Goal: Task Accomplishment & Management: Manage account settings

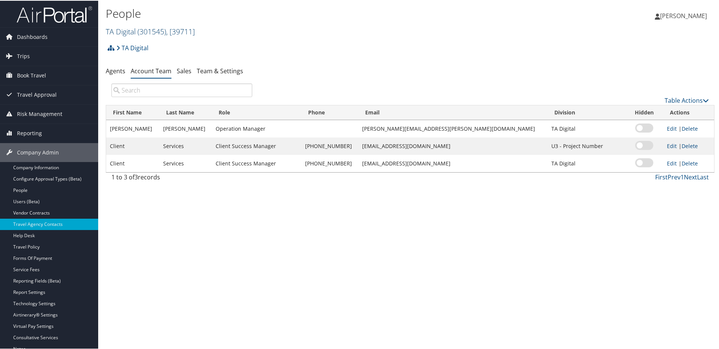
click at [139, 32] on span "( 301545 )" at bounding box center [152, 31] width 29 height 10
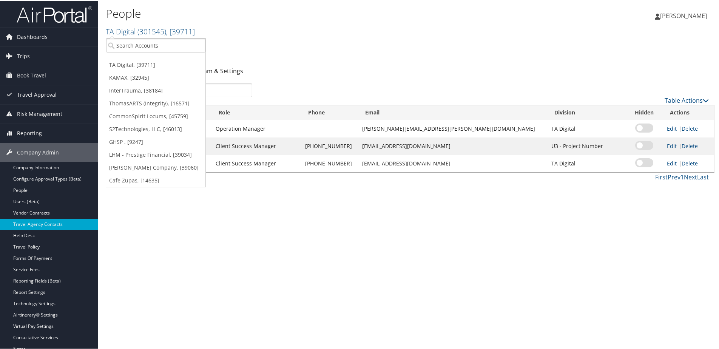
click at [270, 36] on h2 "TA Digital ( 301545 ) , [ 39711 ]" at bounding box center [309, 30] width 406 height 13
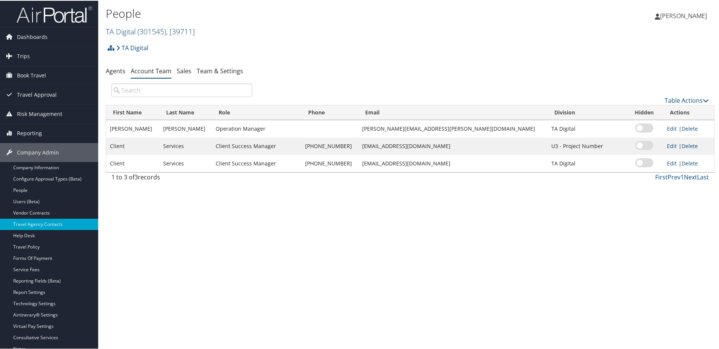
click at [127, 32] on link "TA Digital ( 301545 ) , [ 39711 ]" at bounding box center [150, 31] width 89 height 10
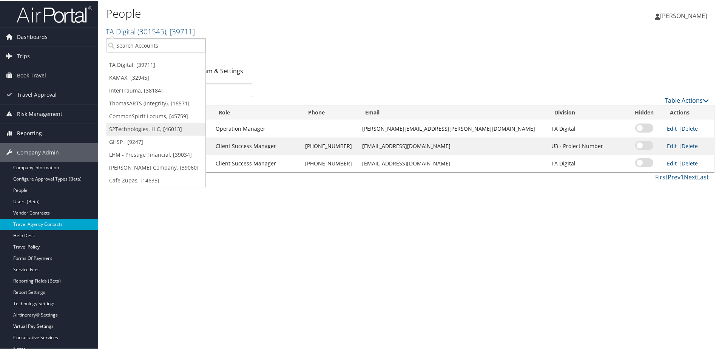
click at [126, 131] on link "S2Technologies, LLC, [46013]" at bounding box center [155, 128] width 99 height 13
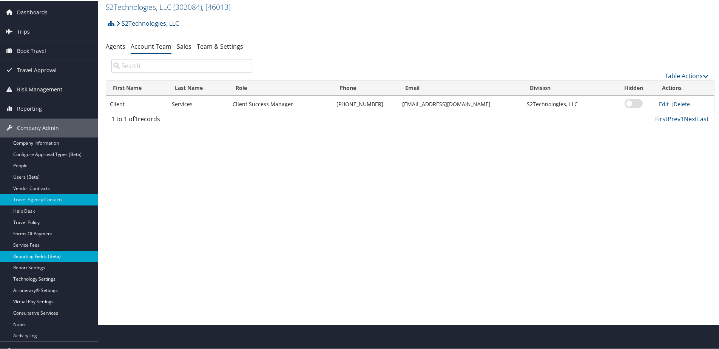
scroll to position [38, 0]
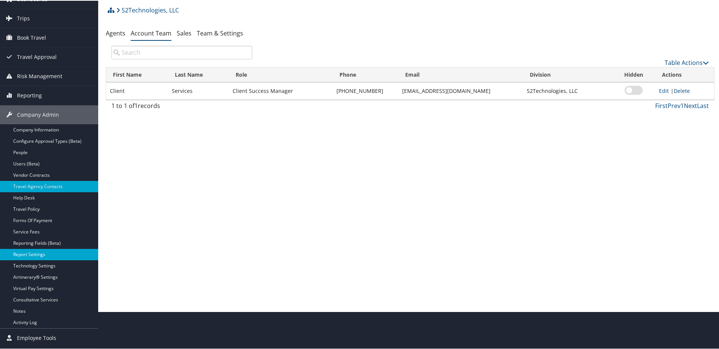
click at [32, 257] on link "Report Settings" at bounding box center [49, 253] width 98 height 11
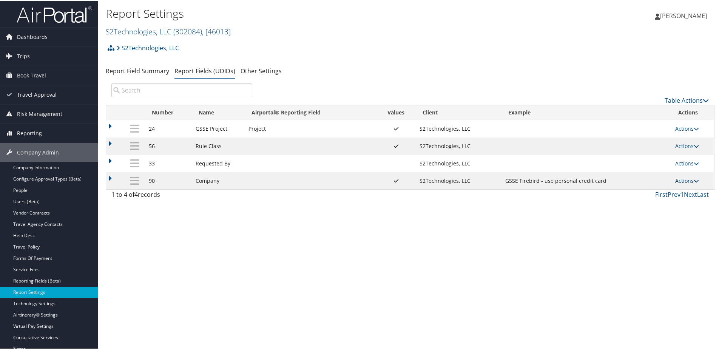
click at [686, 183] on link "Actions" at bounding box center [688, 179] width 24 height 7
click at [668, 191] on link "Update Report Field Values" at bounding box center [655, 191] width 82 height 13
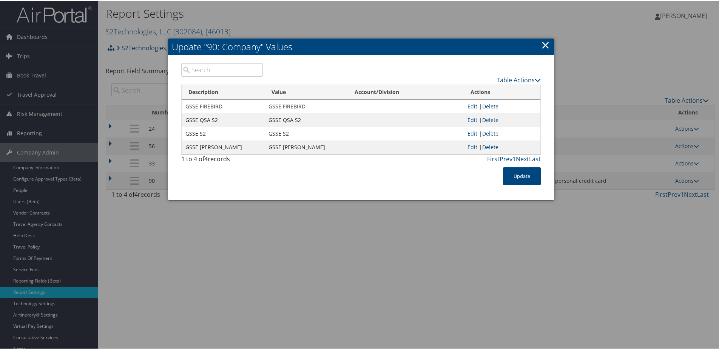
click at [263, 104] on tr "GSSE FIREBIRD GSSE FIREBIRD Edit | Delete" at bounding box center [361, 106] width 359 height 14
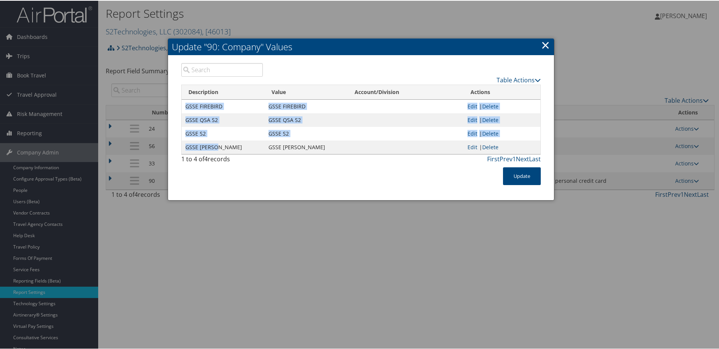
drag, startPoint x: 181, startPoint y: 103, endPoint x: 221, endPoint y: 147, distance: 59.7
click at [221, 147] on tbody "GSSE FIREBIRD GSSE FIREBIRD Edit | Delete GSSE QSA S2 GSSE QSA S2 Edit | Delete…" at bounding box center [361, 126] width 359 height 54
copy tbody "GSSE FIREBIRD GSSE FIREBIRD Edit | Delete GSSE QSA S2 GSSE QSA S2 Edit | Delete…"
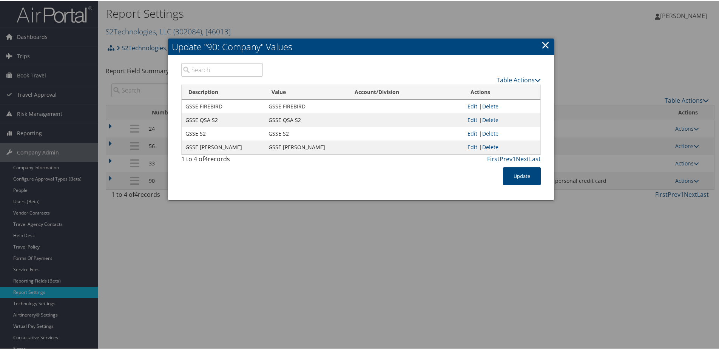
click at [545, 44] on link "×" at bounding box center [545, 44] width 9 height 15
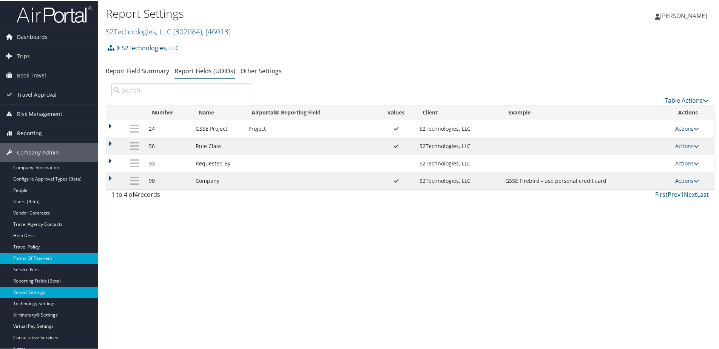
click at [35, 258] on link "Forms Of Payment" at bounding box center [49, 257] width 98 height 11
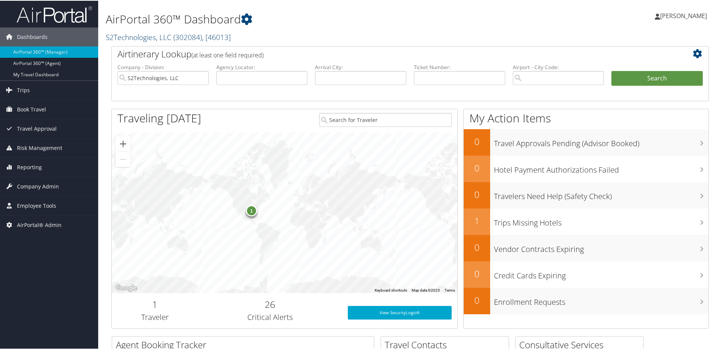
click at [135, 38] on link "S2Technologies, LLC ( 302084 ) , [ 46013 ]" at bounding box center [168, 36] width 125 height 10
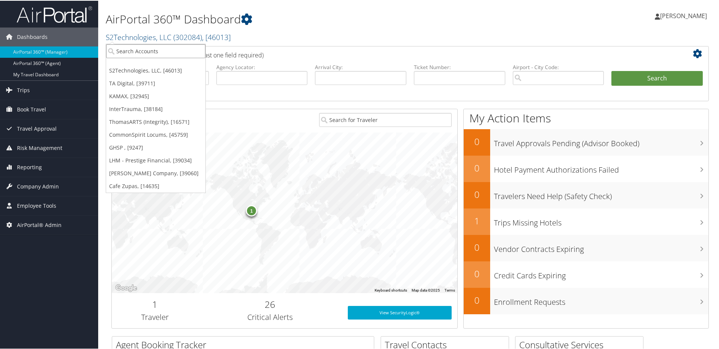
click at [129, 48] on input "search" at bounding box center [155, 50] width 99 height 14
type input "LifeSecur"
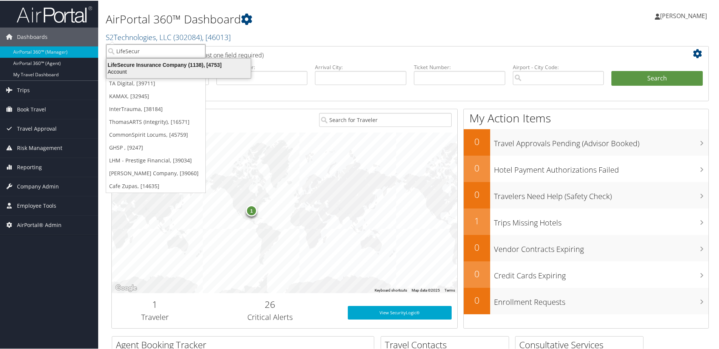
click at [165, 63] on div "LifeSecure Insurance Company (1138), [4753]" at bounding box center [178, 64] width 153 height 7
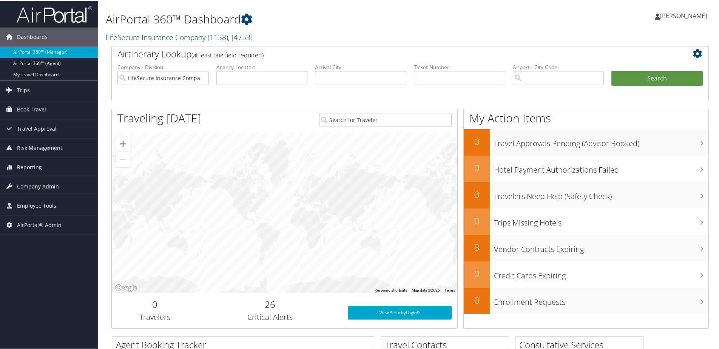
click at [25, 184] on span "Company Admin" at bounding box center [38, 185] width 42 height 19
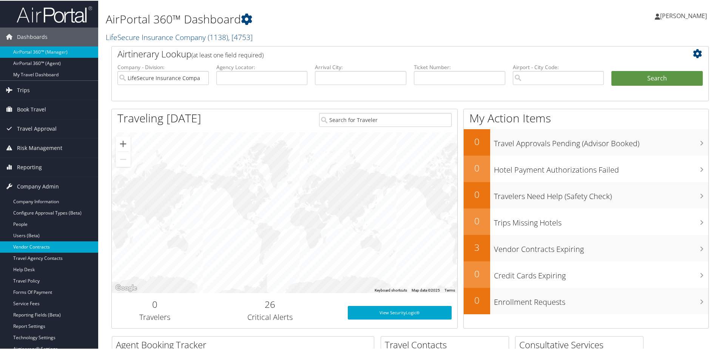
click at [29, 247] on link "Vendor Contracts" at bounding box center [49, 246] width 98 height 11
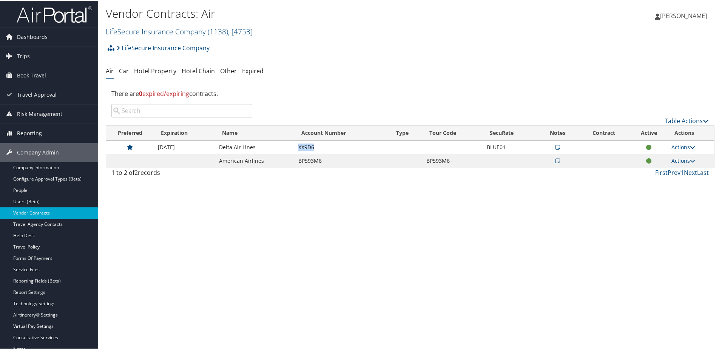
drag, startPoint x: 293, startPoint y: 147, endPoint x: 321, endPoint y: 147, distance: 28.0
click at [321, 147] on tr "12/31/2026 Delta Air Lines XX9D6 BLUE01 Actions View Notes View Contracts Edit …" at bounding box center [410, 147] width 608 height 14
copy tr "XX9D6"
click at [683, 148] on link "Actions" at bounding box center [684, 146] width 24 height 7
click at [676, 167] on link "View Contracts" at bounding box center [666, 170] width 50 height 13
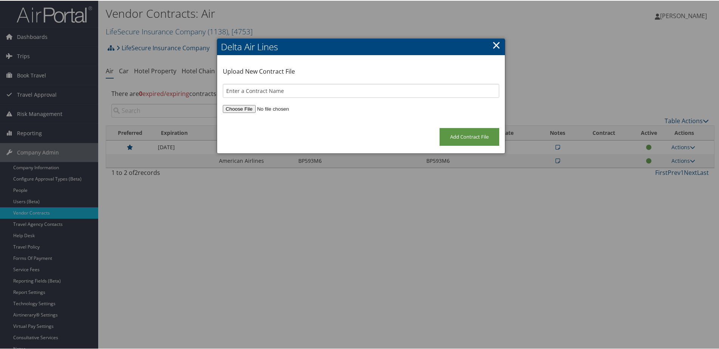
click at [493, 45] on link "×" at bounding box center [496, 44] width 9 height 15
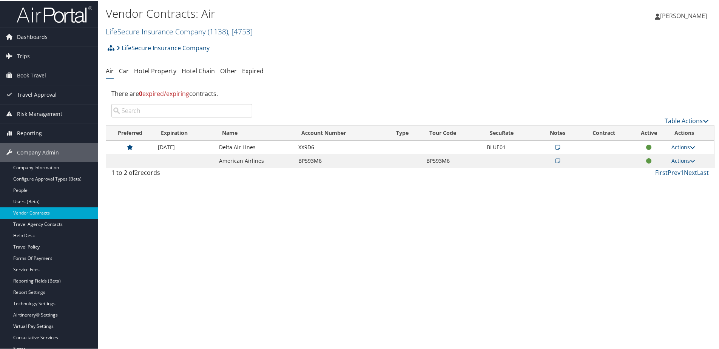
click at [556, 147] on icon at bounding box center [558, 146] width 5 height 5
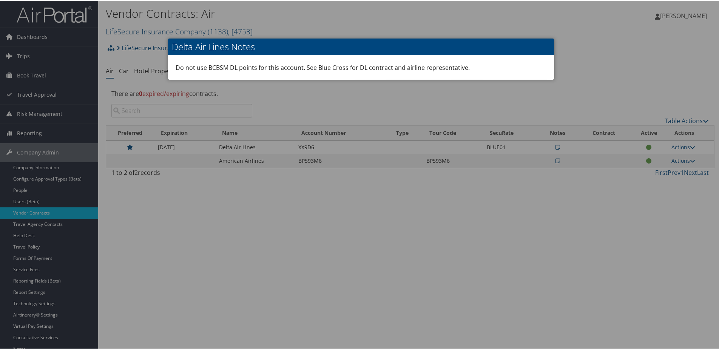
click at [578, 84] on div at bounding box center [361, 174] width 722 height 349
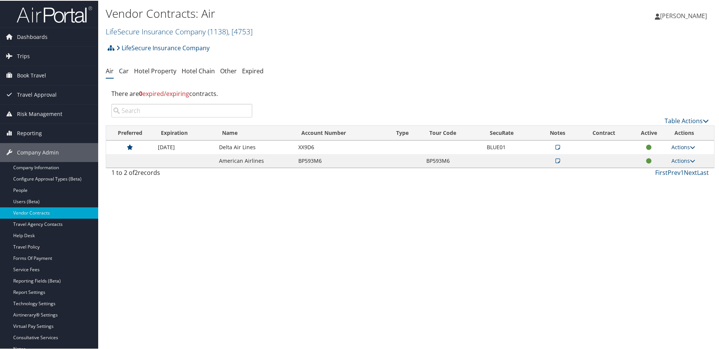
click at [683, 144] on link "Actions" at bounding box center [684, 146] width 24 height 7
click at [663, 182] on link "Edit Contract" at bounding box center [666, 183] width 50 height 13
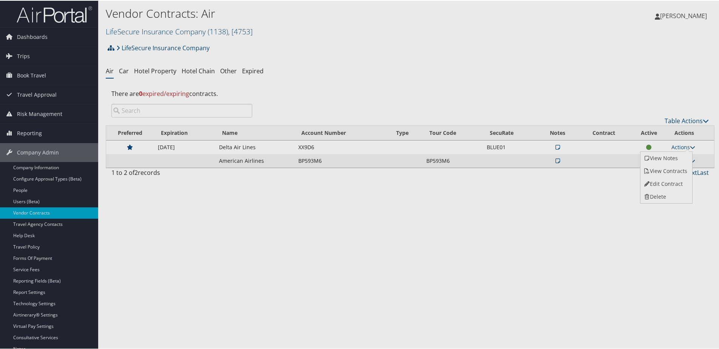
select select "[object Object]"
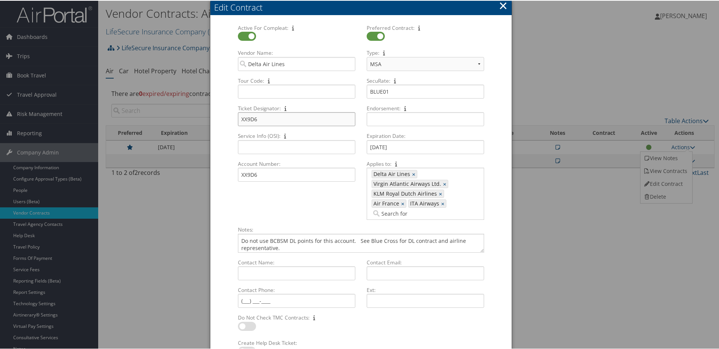
drag, startPoint x: 258, startPoint y: 119, endPoint x: 238, endPoint y: 118, distance: 20.4
click at [238, 118] on input "XX9D6" at bounding box center [297, 118] width 118 height 14
drag, startPoint x: 260, startPoint y: 174, endPoint x: 236, endPoint y: 174, distance: 24.2
click at [236, 174] on div "XX9D6 Multiple values The selected items contain different values for this inpu…" at bounding box center [297, 177] width 124 height 20
click at [218, 190] on form "Active For Compleat: Multiple values The selected items contain different value…" at bounding box center [361, 193] width 286 height 340
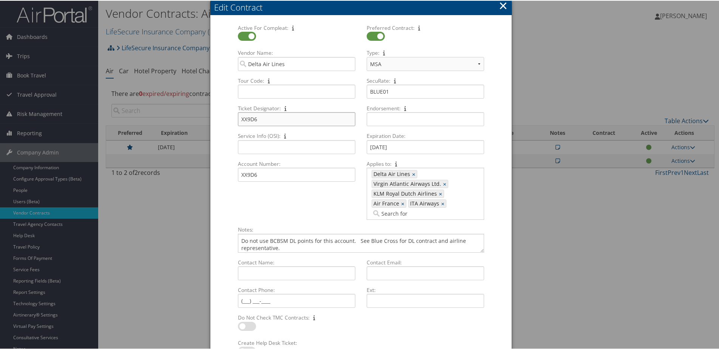
drag, startPoint x: 256, startPoint y: 119, endPoint x: 237, endPoint y: 120, distance: 19.3
click at [238, 120] on input "XX9D6" at bounding box center [297, 118] width 118 height 14
drag, startPoint x: 394, startPoint y: 92, endPoint x: 359, endPoint y: 91, distance: 34.8
click at [359, 91] on div "Active For Compleat: Multiple values The selected items contain different value…" at bounding box center [361, 124] width 258 height 202
click at [502, 5] on button "×" at bounding box center [503, 4] width 9 height 15
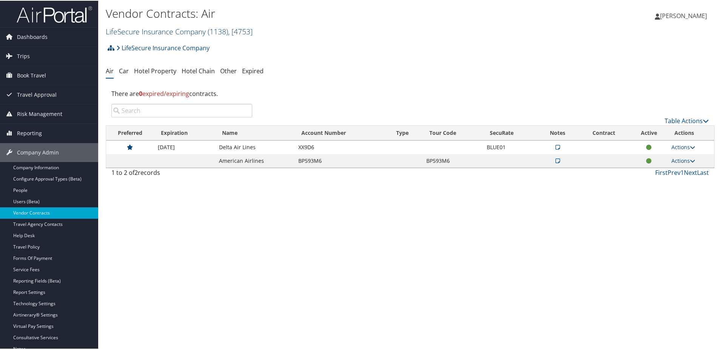
click at [145, 32] on link "LifeSecure Insurance Company ( 1138 ) , [ 4753 ]" at bounding box center [179, 31] width 147 height 10
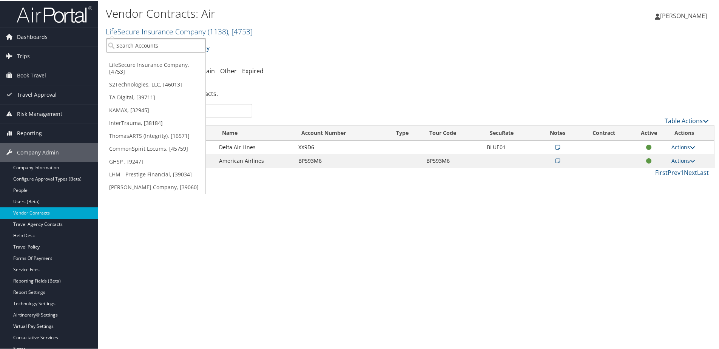
click at [142, 49] on input "search" at bounding box center [155, 45] width 99 height 14
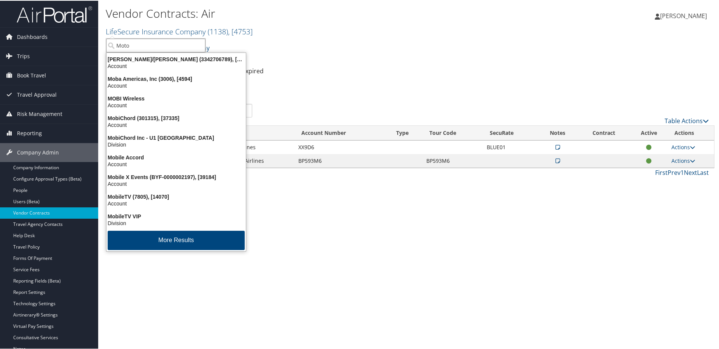
type input "Motor"
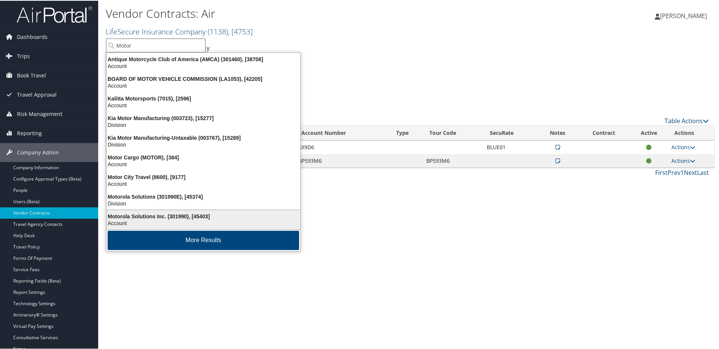
click at [134, 217] on div "Motorola Solutions Inc. (301990), [45403]" at bounding box center [203, 215] width 203 height 7
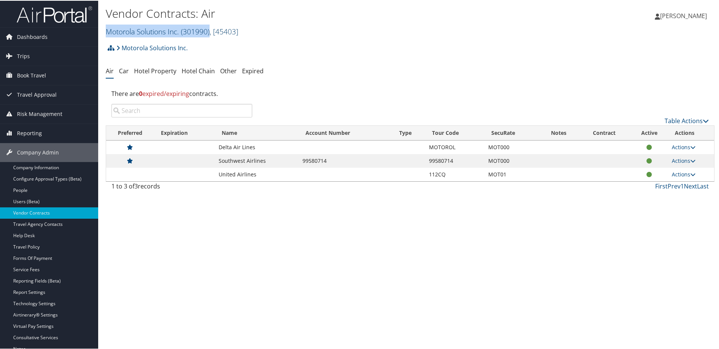
drag, startPoint x: 104, startPoint y: 29, endPoint x: 211, endPoint y: 31, distance: 107.7
click at [211, 31] on div "Vendor Contracts: Air Motorola Solutions Inc. ( 301990 ) , [ 45403 ] Motorola S…" at bounding box center [410, 20] width 624 height 40
copy link "Motorola Solutions Inc. ( 301990 )"
click at [679, 147] on link "Actions" at bounding box center [684, 146] width 24 height 7
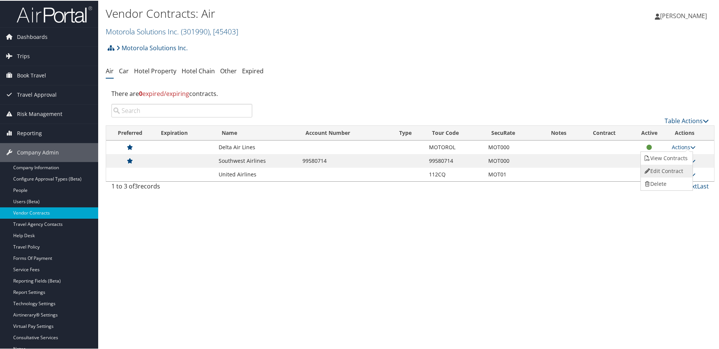
click at [663, 169] on link "Edit Contract" at bounding box center [666, 170] width 50 height 13
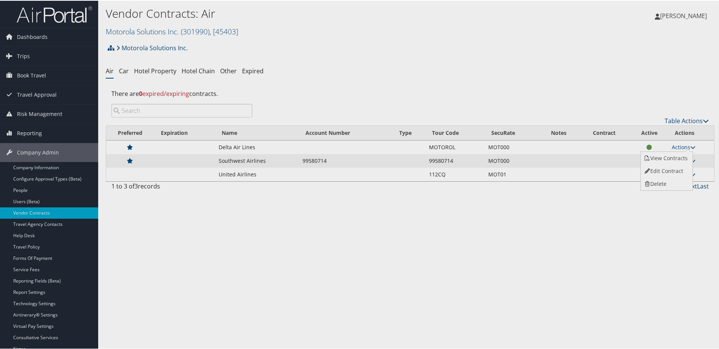
select select "[object Object]"
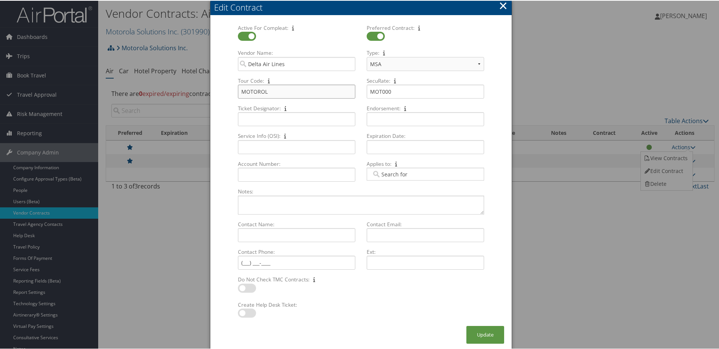
drag, startPoint x: 272, startPoint y: 92, endPoint x: 237, endPoint y: 93, distance: 34.8
click at [238, 93] on input "MOTOROL" at bounding box center [297, 91] width 118 height 14
drag, startPoint x: 392, startPoint y: 91, endPoint x: 366, endPoint y: 90, distance: 26.1
click at [367, 90] on input "MOT000" at bounding box center [426, 91] width 118 height 14
click at [500, 5] on button "×" at bounding box center [503, 4] width 9 height 15
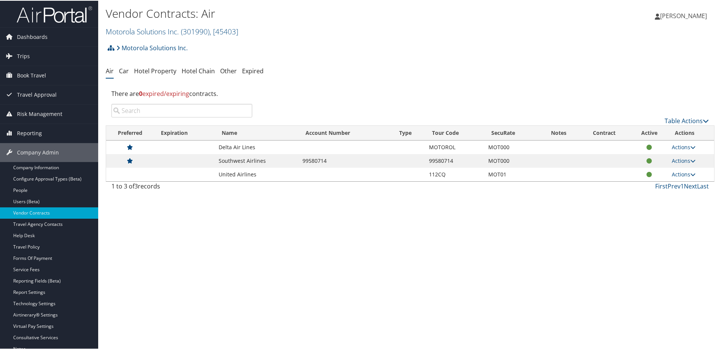
click at [679, 177] on td "Actions View Contracts Edit Contract Delete" at bounding box center [691, 174] width 46 height 14
click at [677, 174] on link "Actions" at bounding box center [684, 173] width 24 height 7
click at [666, 197] on link "Edit Contract" at bounding box center [666, 197] width 50 height 13
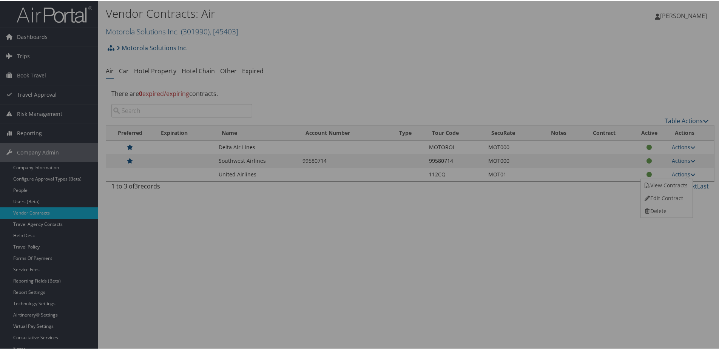
select select "[object Object]"
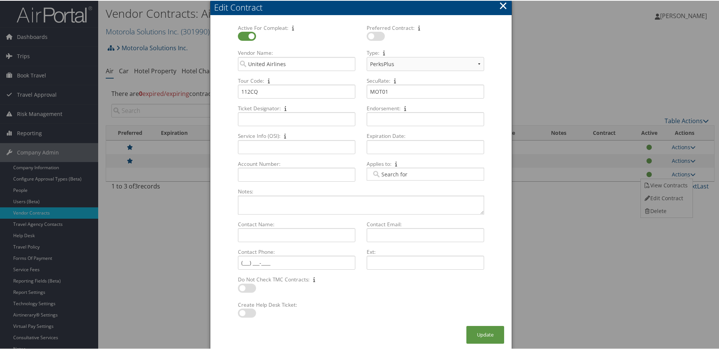
drag, startPoint x: 104, startPoint y: 29, endPoint x: 127, endPoint y: 30, distance: 23.1
click at [127, 30] on div at bounding box center [361, 174] width 722 height 349
drag, startPoint x: 313, startPoint y: 3, endPoint x: 336, endPoint y: 6, distance: 22.9
click at [336, 6] on div "Edit Contract" at bounding box center [363, 7] width 298 height 12
click at [504, 3] on button "×" at bounding box center [503, 4] width 9 height 15
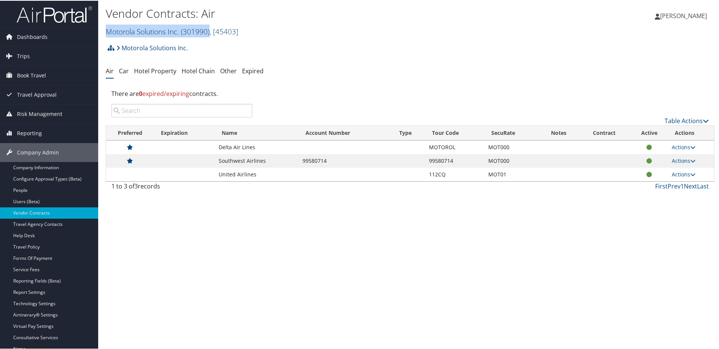
drag, startPoint x: 102, startPoint y: 31, endPoint x: 212, endPoint y: 33, distance: 109.6
click at [212, 33] on div "Vendor Contracts: Air Motorola Solutions Inc. ( 301990 ) , [ 45403 ] Motorola S…" at bounding box center [410, 20] width 624 height 40
copy link "Motorola Solutions Inc. ( 301990 )"
click at [676, 173] on link "Actions" at bounding box center [684, 173] width 24 height 7
click at [661, 196] on link "Edit Contract" at bounding box center [666, 197] width 50 height 13
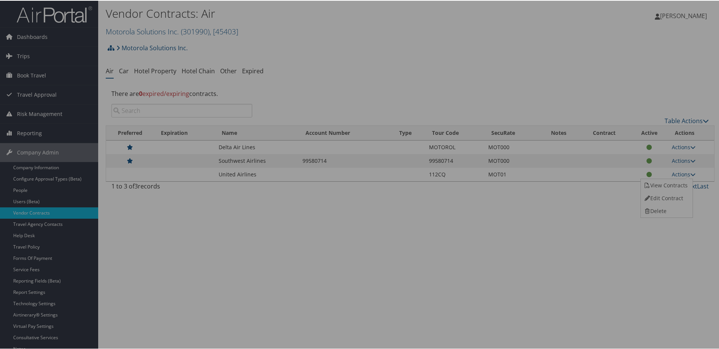
select select "[object Object]"
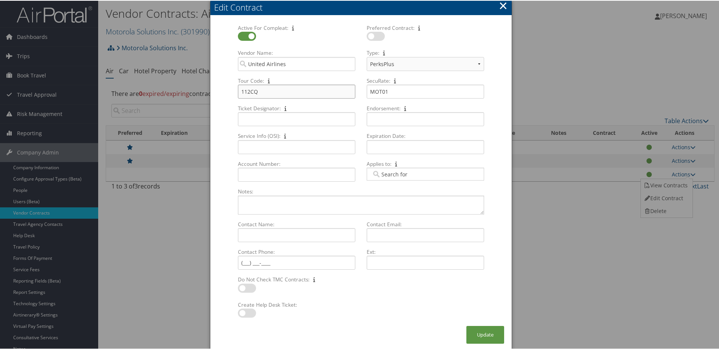
drag, startPoint x: 263, startPoint y: 90, endPoint x: 234, endPoint y: 91, distance: 29.5
click at [235, 91] on div "112CQ Multiple values The selected items contain different values for this inpu…" at bounding box center [297, 94] width 124 height 20
drag, startPoint x: 388, startPoint y: 89, endPoint x: 377, endPoint y: 89, distance: 11.3
click at [361, 93] on div "SecuRate: MOT01 Multiple values The selected items contain different values for…" at bounding box center [425, 90] width 129 height 28
click at [502, 6] on button "×" at bounding box center [503, 4] width 9 height 15
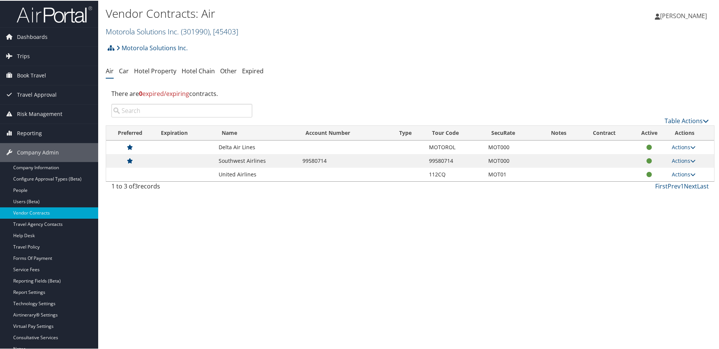
click at [173, 30] on link "Motorola Solutions Inc. ( 301990 ) , [ 45403 ]" at bounding box center [172, 31] width 133 height 10
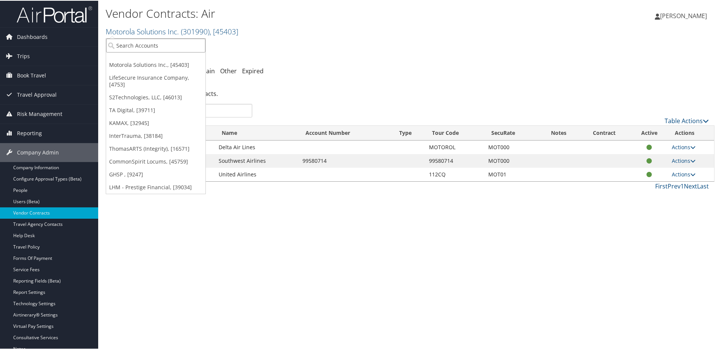
click at [158, 47] on input "search" at bounding box center [155, 45] width 99 height 14
type input "Sun val"
click at [156, 63] on div "Account" at bounding box center [178, 65] width 153 height 7
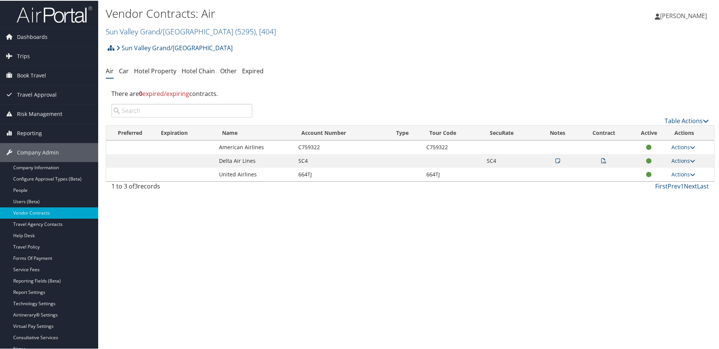
click at [674, 159] on link "Actions" at bounding box center [684, 159] width 24 height 7
click at [658, 197] on link "Edit Contract" at bounding box center [666, 196] width 50 height 13
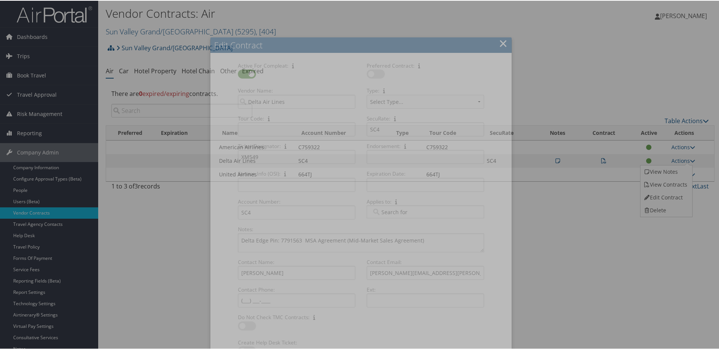
select select "[object Object]"
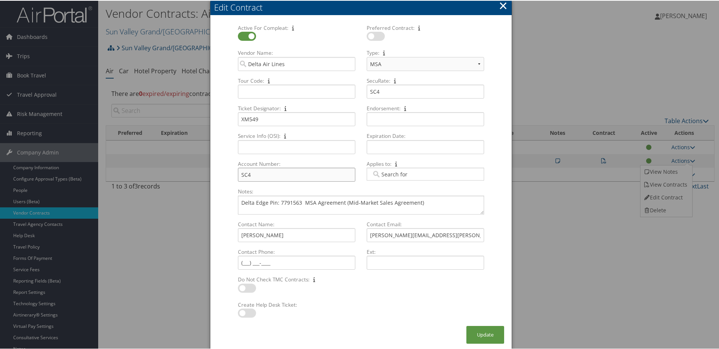
drag, startPoint x: 255, startPoint y: 176, endPoint x: 235, endPoint y: 176, distance: 20.0
click at [235, 176] on div "SC4 Multiple values The selected items contain different values for this input.…" at bounding box center [297, 177] width 124 height 20
drag, startPoint x: 263, startPoint y: 120, endPoint x: 235, endPoint y: 121, distance: 27.6
click at [235, 121] on div "XM549 Multiple values The selected items contain different values for this inpu…" at bounding box center [297, 121] width 124 height 20
drag, startPoint x: 386, startPoint y: 91, endPoint x: 368, endPoint y: 91, distance: 18.5
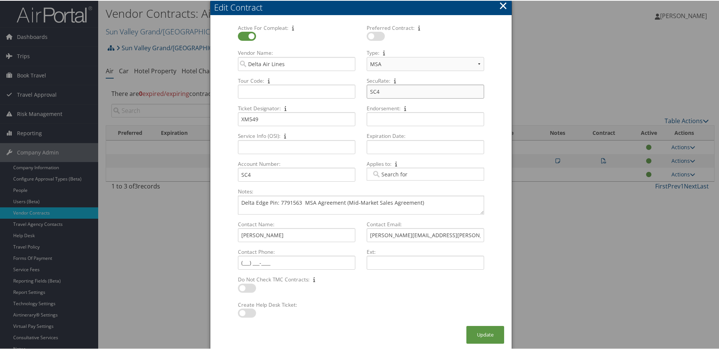
click at [368, 91] on input "SC4" at bounding box center [426, 91] width 118 height 14
click at [506, 5] on button "×" at bounding box center [503, 4] width 9 height 15
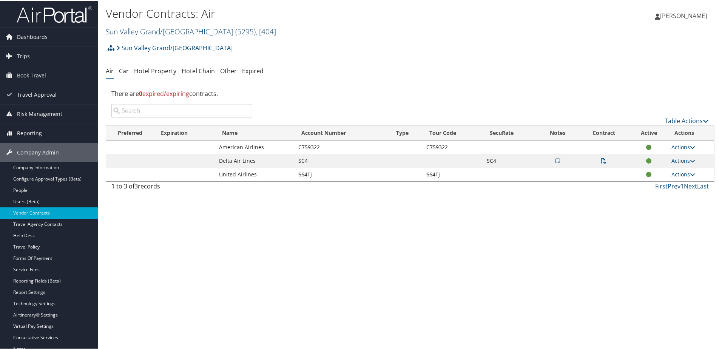
click at [161, 29] on link "Sun Valley Grand/Little America ( 5295 ) , [ 404 ]" at bounding box center [191, 31] width 170 height 10
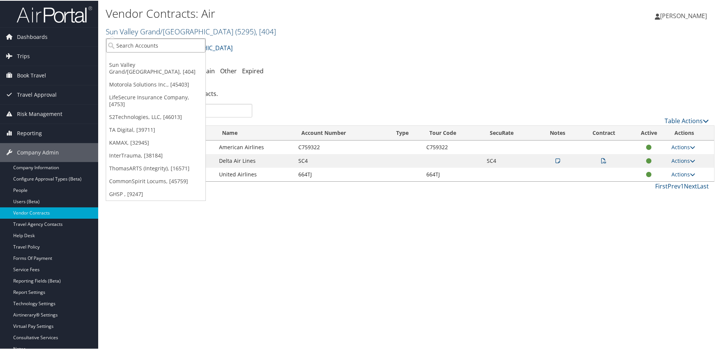
drag, startPoint x: 139, startPoint y: 45, endPoint x: 151, endPoint y: 35, distance: 15.6
click at [138, 45] on input "search" at bounding box center [155, 45] width 99 height 14
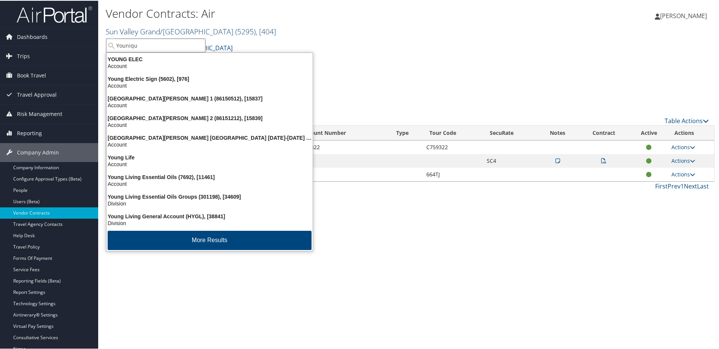
type input "Younique"
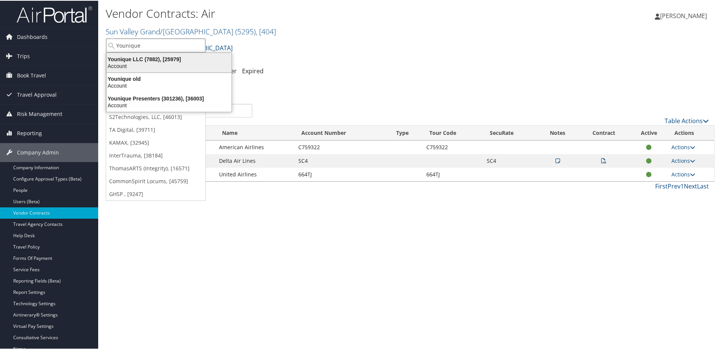
click at [150, 59] on div "Younique LLC (7882), [25979]" at bounding box center [169, 58] width 134 height 7
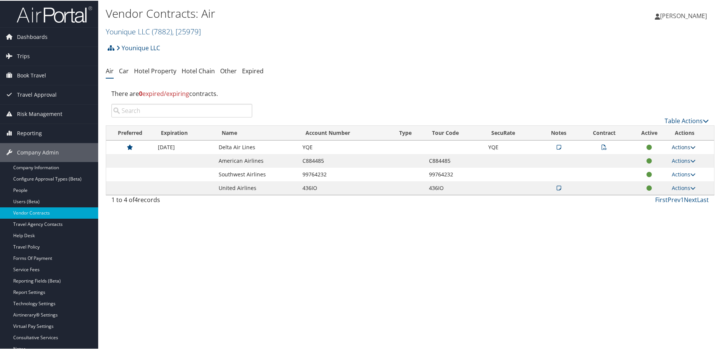
click at [680, 146] on link "Actions" at bounding box center [684, 146] width 24 height 7
click at [659, 181] on link "Edit Contract" at bounding box center [666, 183] width 50 height 13
select select "[object Object]"
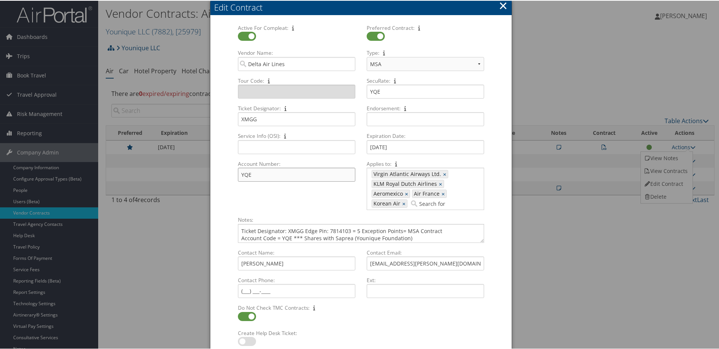
drag, startPoint x: 253, startPoint y: 178, endPoint x: 239, endPoint y: 178, distance: 13.6
click at [239, 178] on input "YQE" at bounding box center [297, 174] width 118 height 14
drag, startPoint x: 256, startPoint y: 119, endPoint x: 238, endPoint y: 120, distance: 18.1
click at [238, 120] on input "XMGG" at bounding box center [297, 118] width 118 height 14
drag, startPoint x: 380, startPoint y: 90, endPoint x: 370, endPoint y: 90, distance: 10.2
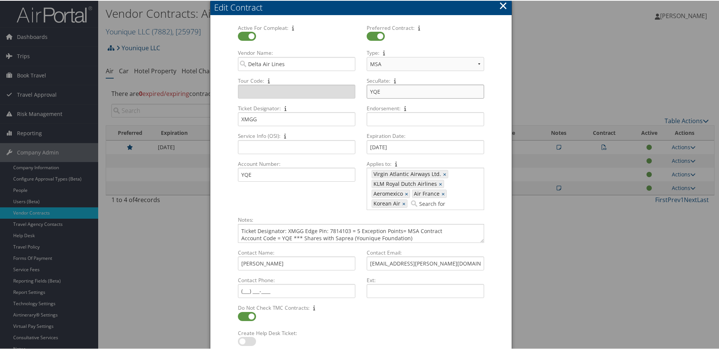
click at [370, 90] on input "YQE" at bounding box center [426, 91] width 118 height 14
drag, startPoint x: 290, startPoint y: 262, endPoint x: 238, endPoint y: 262, distance: 51.4
click at [235, 266] on div "Arman Barret Multiple values The selected items contain different values for th…" at bounding box center [297, 266] width 124 height 20
drag, startPoint x: 444, startPoint y: 262, endPoint x: 364, endPoint y: 264, distance: 79.4
click at [364, 264] on div "arman.barrett@delta.com Multiple values The selected items contain different va…" at bounding box center [426, 266] width 124 height 20
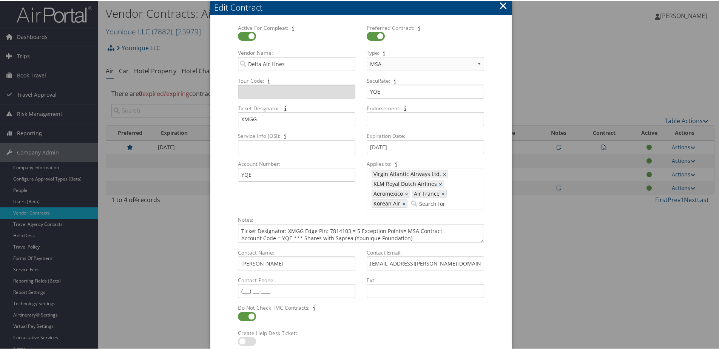
click at [502, 7] on button "×" at bounding box center [503, 4] width 9 height 15
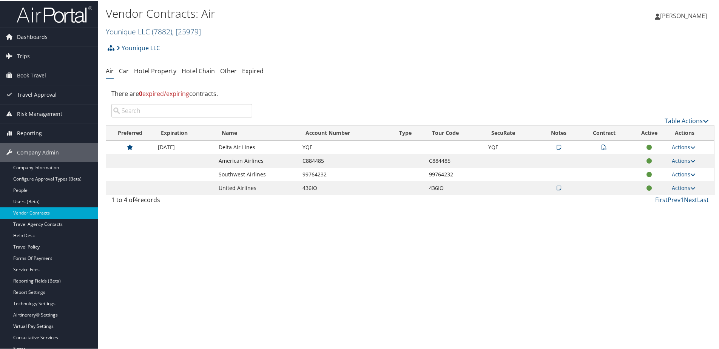
click at [153, 29] on span "( 7882 )" at bounding box center [162, 31] width 20 height 10
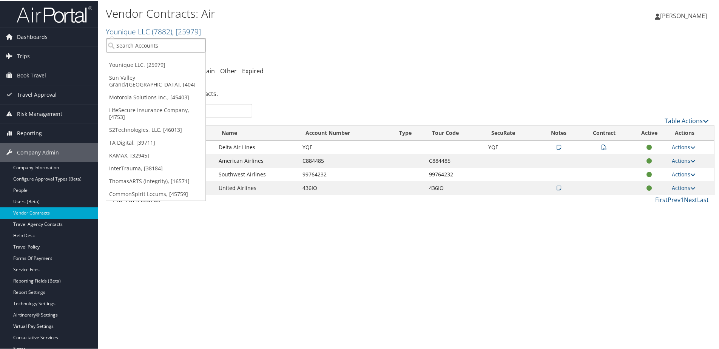
click at [141, 45] on input "search" at bounding box center [155, 45] width 99 height 14
type input "$"
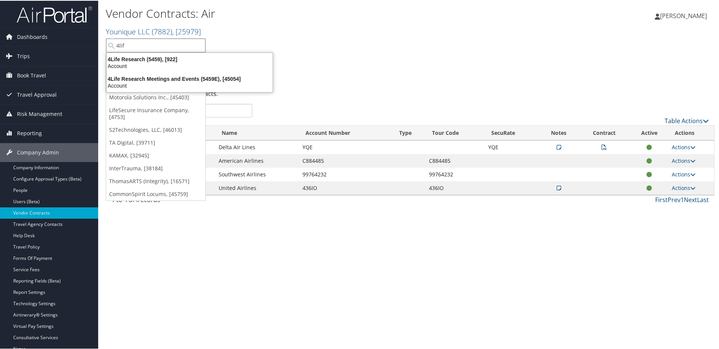
type input "4life"
click at [146, 80] on div "4Life Research Meetings and Events (5459E), [45054]" at bounding box center [189, 78] width 175 height 7
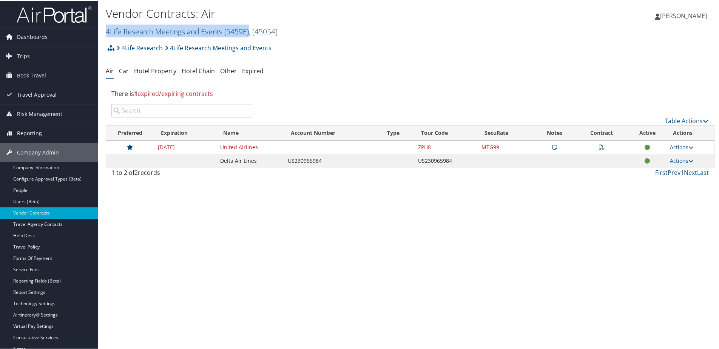
drag, startPoint x: 105, startPoint y: 32, endPoint x: 249, endPoint y: 30, distance: 144.7
click at [249, 30] on div "Vendor Contracts: Air 4Life Research Meetings and Events ( 5459E ) , [ 45054 ] …" at bounding box center [410, 20] width 624 height 40
copy link "4Life Research Meetings and Events ( 5459E )"
click at [682, 148] on link "Actions" at bounding box center [682, 146] width 24 height 7
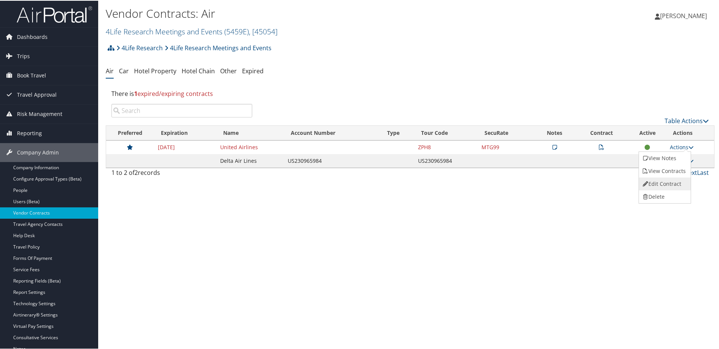
click at [658, 182] on link "Edit Contract" at bounding box center [664, 183] width 50 height 13
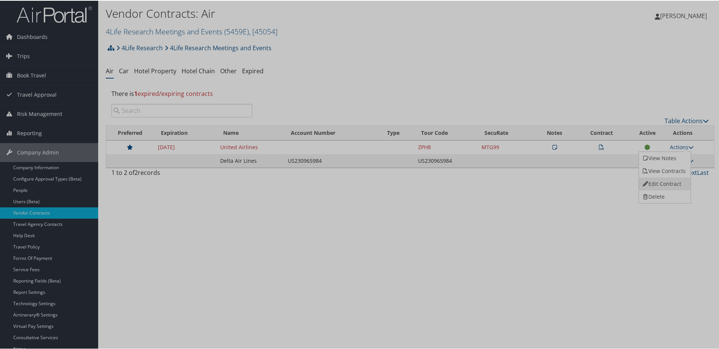
select select "[object Object]"
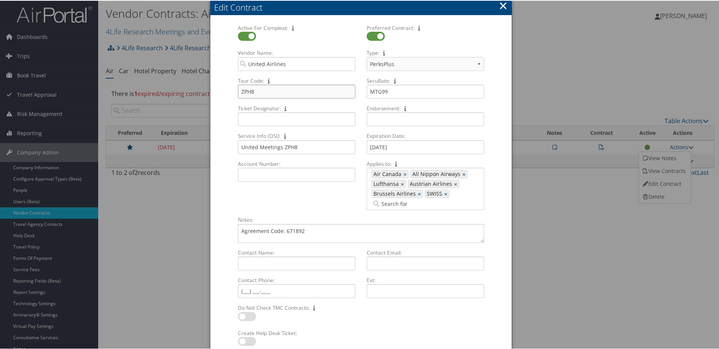
drag, startPoint x: 258, startPoint y: 89, endPoint x: 232, endPoint y: 89, distance: 26.1
click at [232, 89] on div "Tour Code: ZPH8 Multiple values The selected items contain different values for…" at bounding box center [296, 90] width 129 height 28
drag, startPoint x: 296, startPoint y: 148, endPoint x: 238, endPoint y: 151, distance: 57.9
click at [238, 151] on input "United Meetings ZPH8" at bounding box center [297, 146] width 118 height 14
drag, startPoint x: 394, startPoint y: 88, endPoint x: 361, endPoint y: 92, distance: 33.5
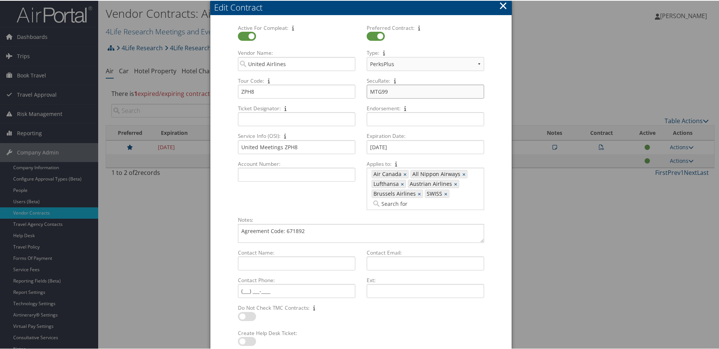
click at [361, 92] on div "SecuRate: MTG99 Multiple values The selected items contain different values for…" at bounding box center [425, 90] width 129 height 28
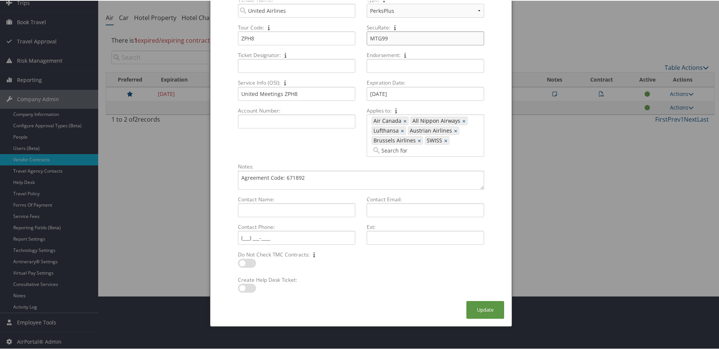
scroll to position [55, 0]
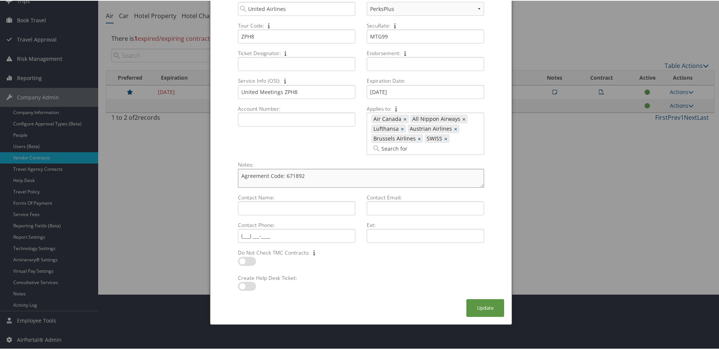
drag, startPoint x: 307, startPoint y: 174, endPoint x: 229, endPoint y: 173, distance: 77.8
click at [226, 174] on form "Active For Compleat: Multiple values The selected items contain different value…" at bounding box center [361, 133] width 286 height 330
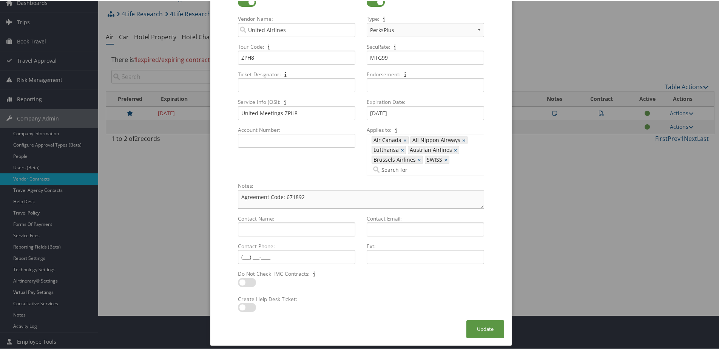
scroll to position [0, 0]
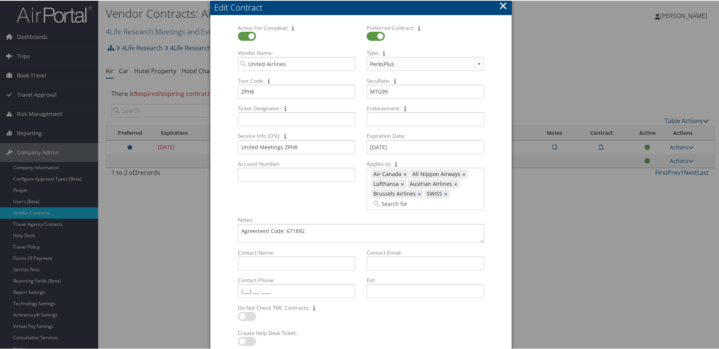
click at [503, 4] on button "×" at bounding box center [503, 4] width 9 height 15
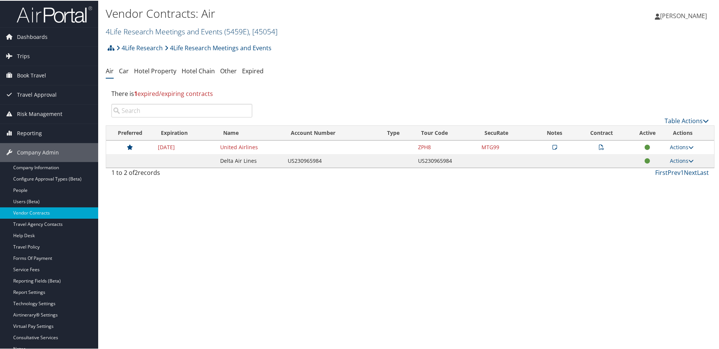
click at [161, 31] on link "4Life Research Meetings and Events ( 5459E ) , [ 45054 ]" at bounding box center [192, 31] width 172 height 10
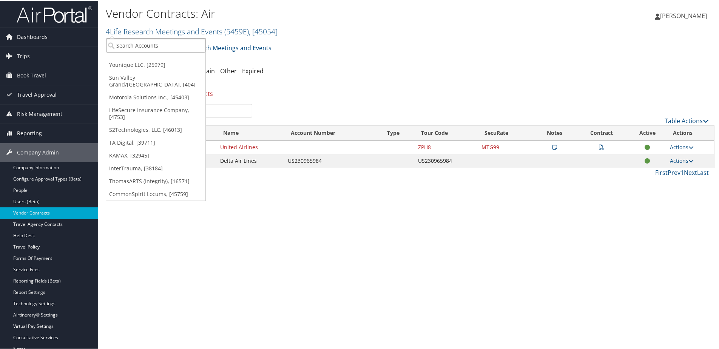
click at [159, 45] on input "search" at bounding box center [155, 45] width 99 height 14
type input "IMA"
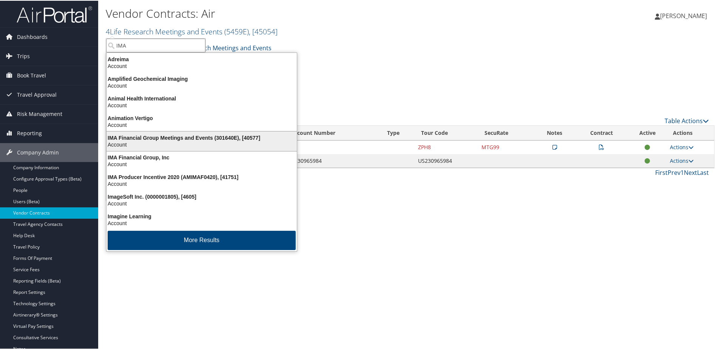
click at [126, 138] on div "IMA Financial Group Meetings and Events (301640E), [40577]" at bounding box center [201, 137] width 199 height 7
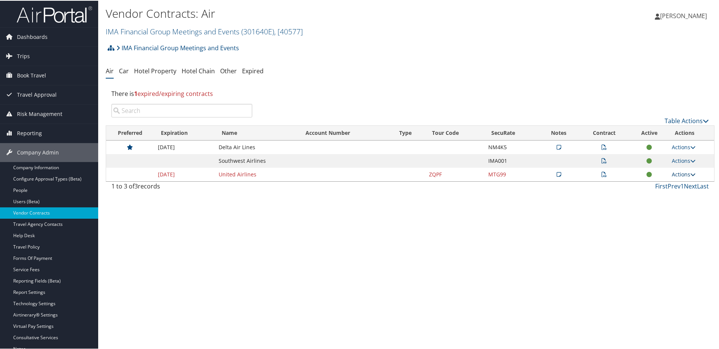
click at [686, 173] on link "Actions" at bounding box center [684, 173] width 24 height 7
click at [673, 205] on link "Edit Contract" at bounding box center [666, 210] width 50 height 13
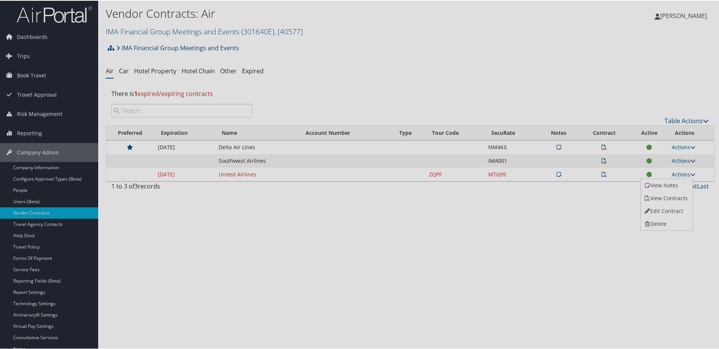
select select "[object Object]"
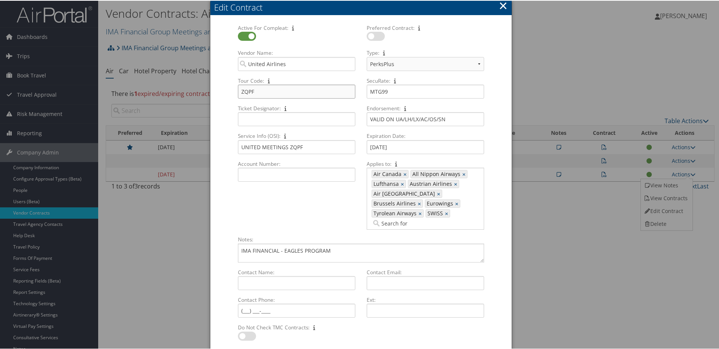
drag, startPoint x: 256, startPoint y: 91, endPoint x: 229, endPoint y: 91, distance: 27.2
click at [229, 91] on form "Active For Compleat: Multiple values The selected items contain different value…" at bounding box center [361, 198] width 286 height 350
drag, startPoint x: 308, startPoint y: 145, endPoint x: 232, endPoint y: 148, distance: 75.2
click at [232, 148] on div "Service Info (OSI): UNITED MEETINGS ZQPF Multiple values The selected items con…" at bounding box center [296, 145] width 129 height 28
drag, startPoint x: 453, startPoint y: 119, endPoint x: 368, endPoint y: 120, distance: 85.4
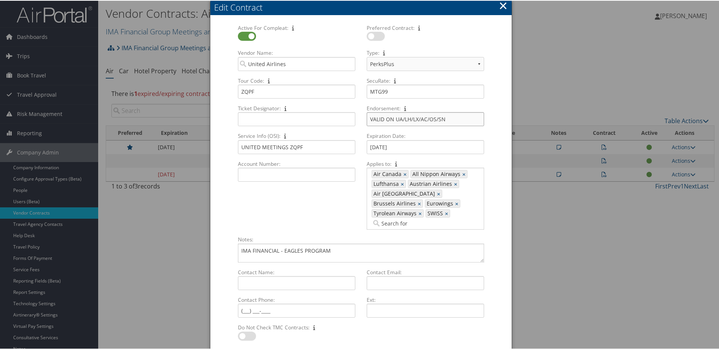
click at [368, 120] on input "VALID ON UA/LH/LX/AC/OS/SN" at bounding box center [426, 118] width 118 height 14
drag, startPoint x: 388, startPoint y: 88, endPoint x: 365, endPoint y: 87, distance: 23.1
click at [365, 87] on div "MTG99 Multiple values The selected items contain different values for this inpu…" at bounding box center [426, 94] width 124 height 20
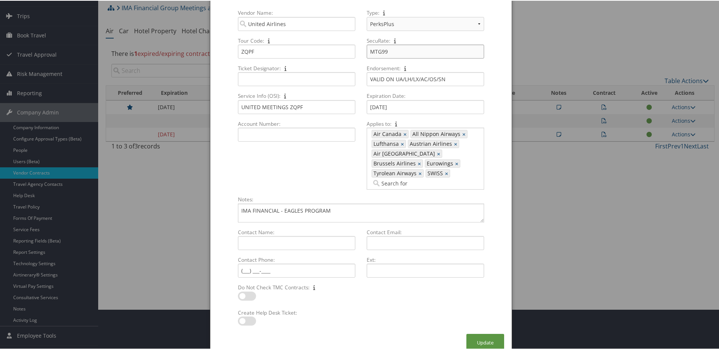
scroll to position [55, 0]
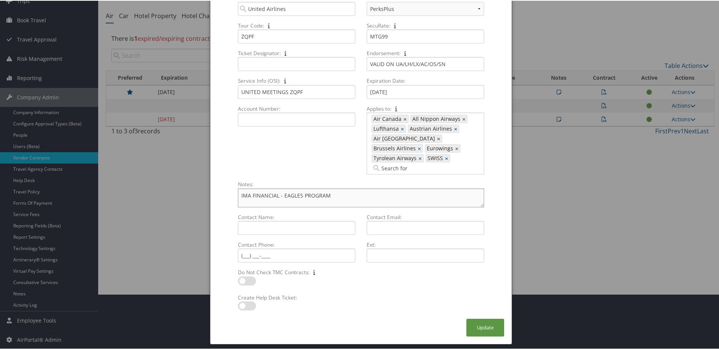
drag, startPoint x: 319, startPoint y: 186, endPoint x: 229, endPoint y: 190, distance: 90.4
click at [229, 190] on form "Active For Compleat: Multiple values The selected items contain different value…" at bounding box center [361, 143] width 286 height 350
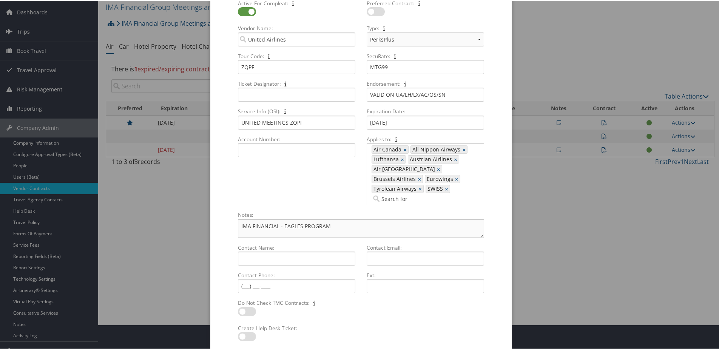
scroll to position [0, 0]
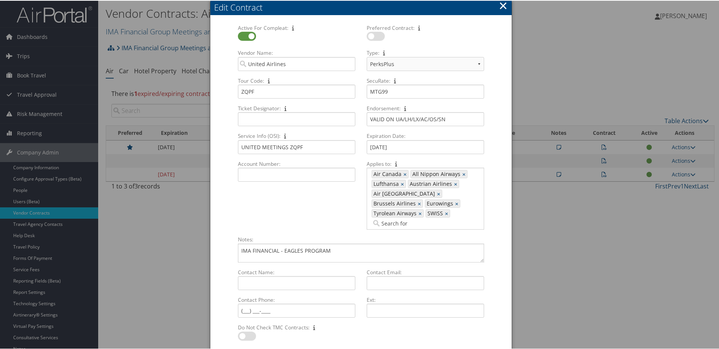
click at [499, 6] on button "×" at bounding box center [503, 4] width 9 height 15
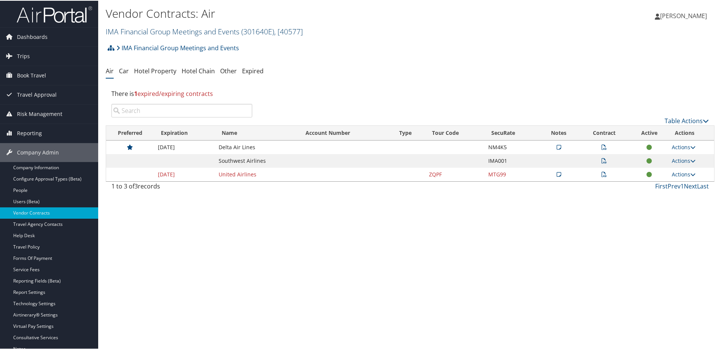
click at [164, 32] on link "IMA Financial Group Meetings and Events ( 301640E ) , [ 40577 ]" at bounding box center [204, 31] width 197 height 10
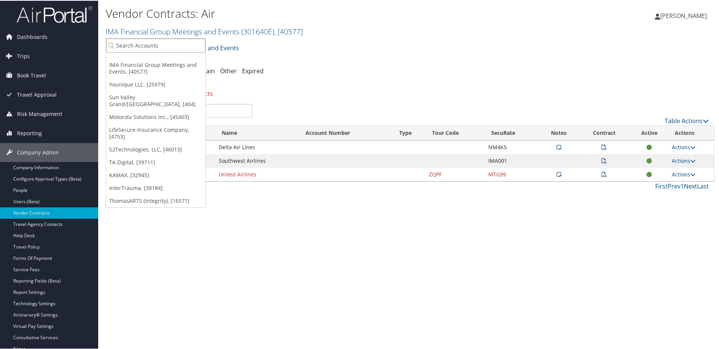
click at [163, 41] on input "search" at bounding box center [155, 45] width 99 height 14
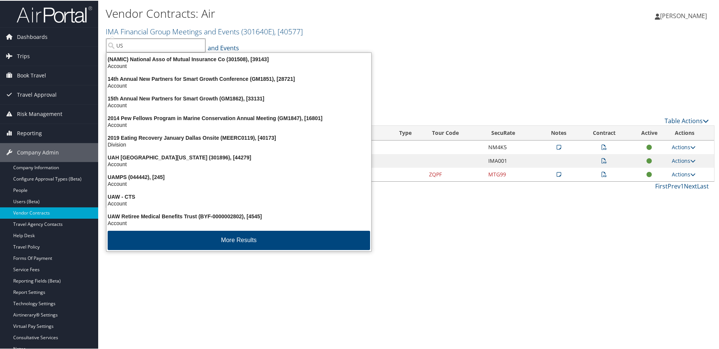
type input "USA"
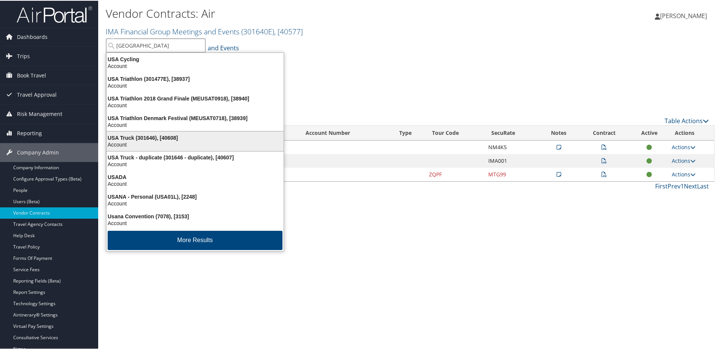
click at [154, 139] on div "USA Truck (301646), [40608]" at bounding box center [195, 137] width 186 height 7
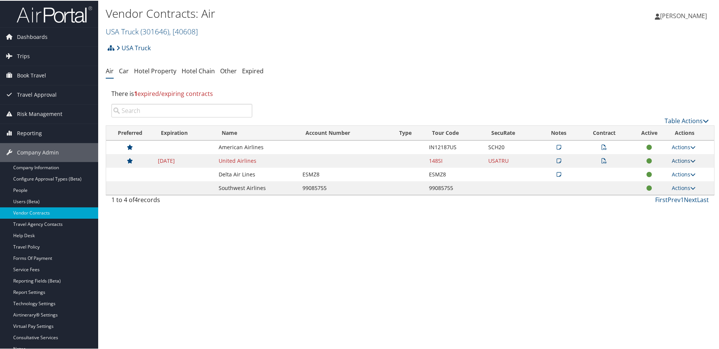
click at [675, 157] on link "Actions" at bounding box center [684, 159] width 24 height 7
click at [654, 195] on link "Edit Contract" at bounding box center [666, 196] width 50 height 13
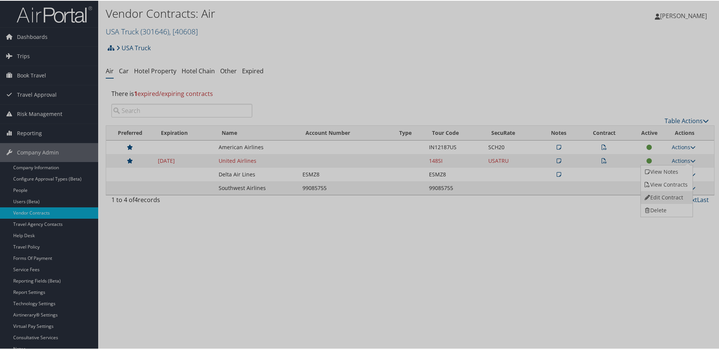
select select "[object Object]"
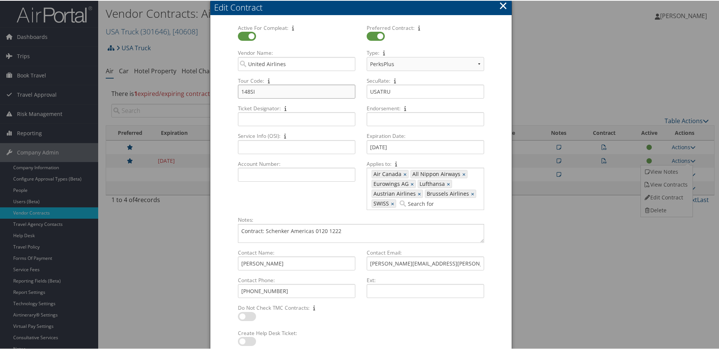
drag, startPoint x: 259, startPoint y: 94, endPoint x: 235, endPoint y: 91, distance: 24.3
click at [235, 91] on div "148SI Multiple values The selected items contain different values for this inpu…" at bounding box center [297, 94] width 124 height 20
drag, startPoint x: 400, startPoint y: 90, endPoint x: 350, endPoint y: 93, distance: 50.4
click at [350, 93] on div "Active For Compleat: Multiple values The selected items contain different value…" at bounding box center [361, 119] width 258 height 192
drag, startPoint x: 307, startPoint y: 261, endPoint x: 230, endPoint y: 260, distance: 76.3
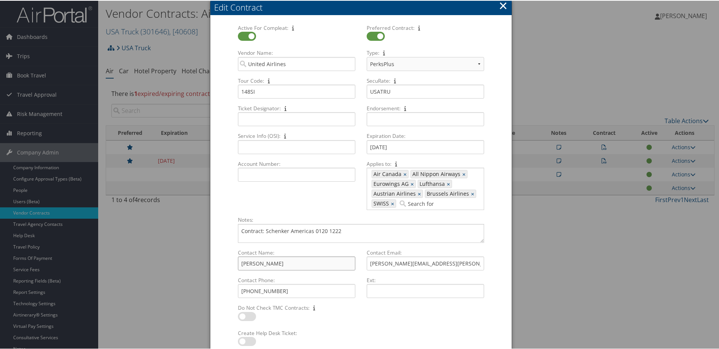
click at [232, 260] on div "Contact Name: [PERSON_NAME] Multiple values The selected items contain differen…" at bounding box center [296, 262] width 129 height 28
drag, startPoint x: 299, startPoint y: 291, endPoint x: 219, endPoint y: 294, distance: 80.6
click at [219, 294] on form "Active For Compleat: Multiple values The selected items contain different value…" at bounding box center [361, 188] width 286 height 330
drag, startPoint x: 468, startPoint y: 263, endPoint x: 365, endPoint y: 257, distance: 103.3
click at [365, 257] on div "[PERSON_NAME][EMAIL_ADDRESS][PERSON_NAME][DOMAIN_NAME] Multiple values The sele…" at bounding box center [426, 266] width 124 height 20
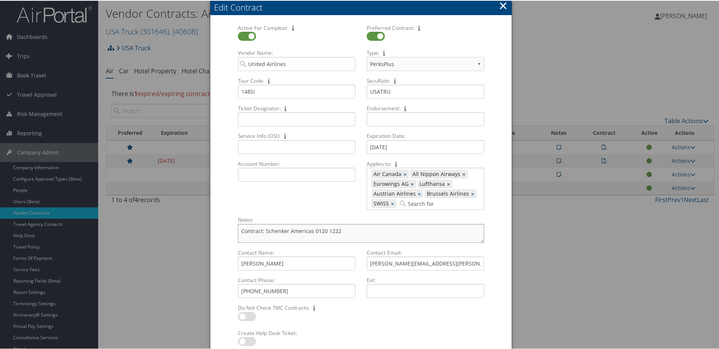
drag, startPoint x: 346, startPoint y: 231, endPoint x: 267, endPoint y: 225, distance: 79.6
click at [233, 236] on div "Notes: Contract: Schenker Americas 0120 1222 Multiple values The selected items…" at bounding box center [361, 231] width 258 height 32
drag, startPoint x: 503, startPoint y: 6, endPoint x: 480, endPoint y: 4, distance: 23.5
click at [503, 6] on button "×" at bounding box center [503, 4] width 9 height 15
